Goal: Task Accomplishment & Management: Use online tool/utility

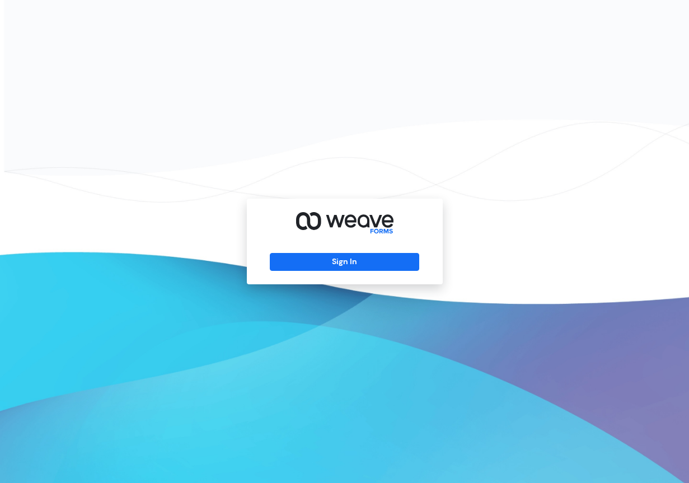
drag, startPoint x: 382, startPoint y: 265, endPoint x: 399, endPoint y: 273, distance: 18.3
click at [382, 265] on button "Sign In" at bounding box center [344, 262] width 149 height 18
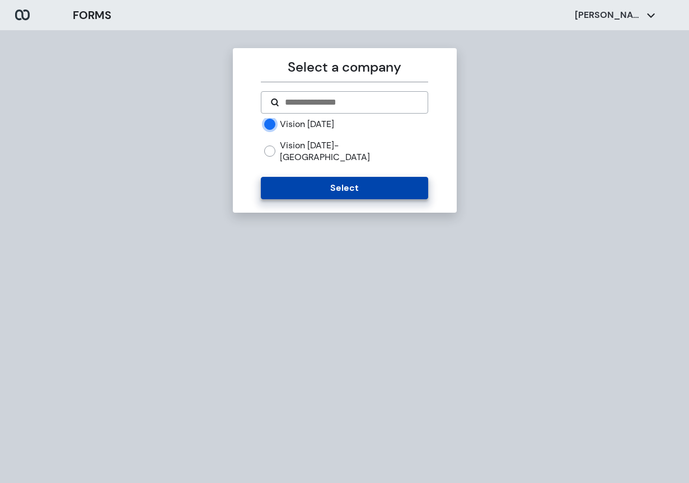
click at [336, 177] on button "Select" at bounding box center [344, 188] width 167 height 22
